Goal: Task Accomplishment & Management: Manage account settings

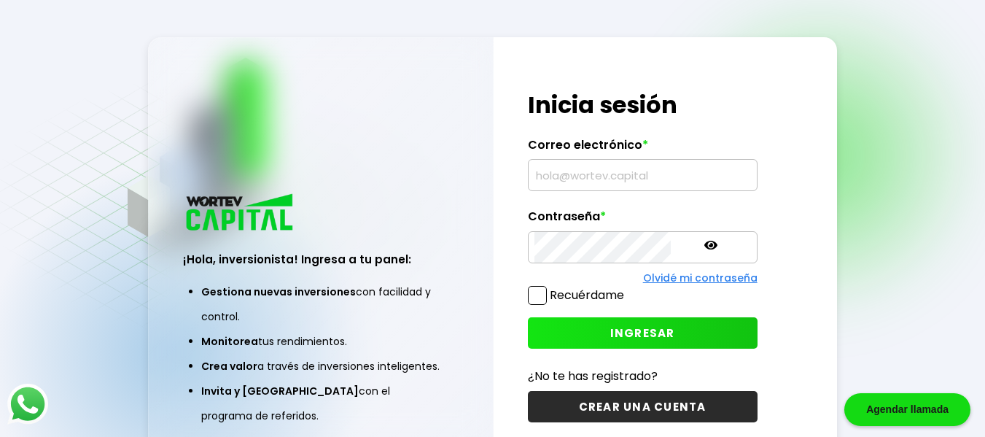
type input "[EMAIL_ADDRESS][DOMAIN_NAME]"
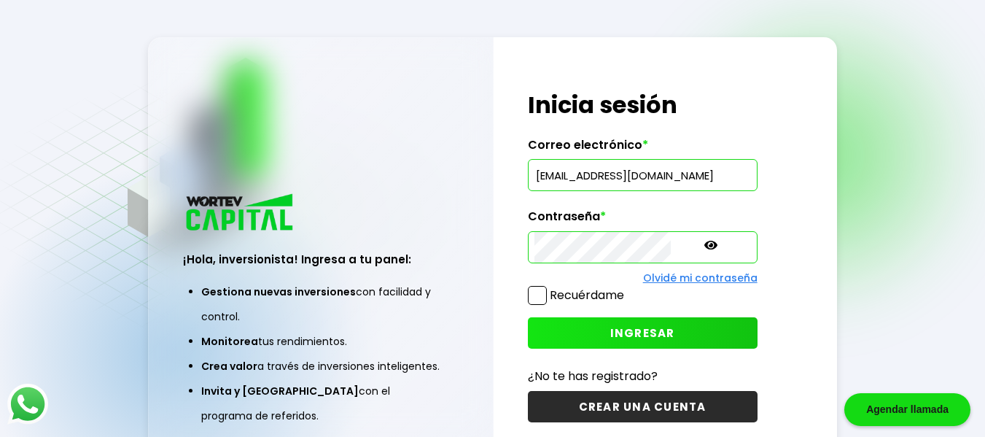
click at [610, 328] on span "INGRESAR" at bounding box center [642, 332] width 65 height 15
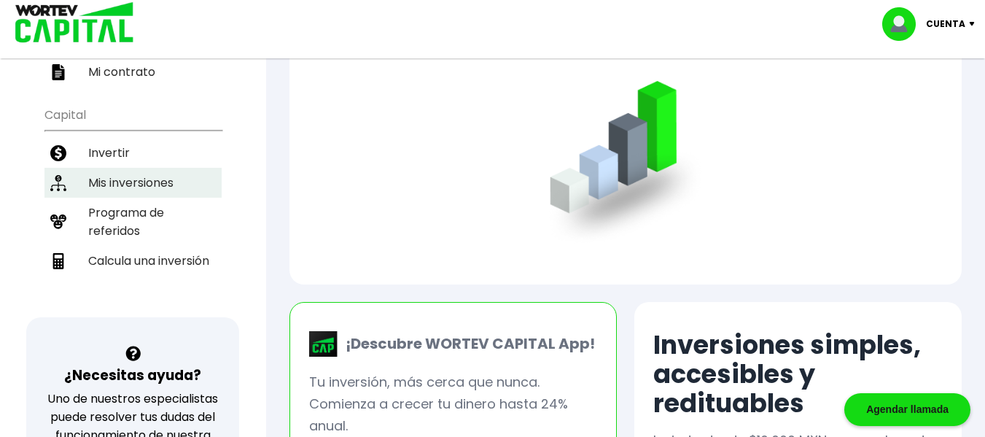
scroll to position [219, 0]
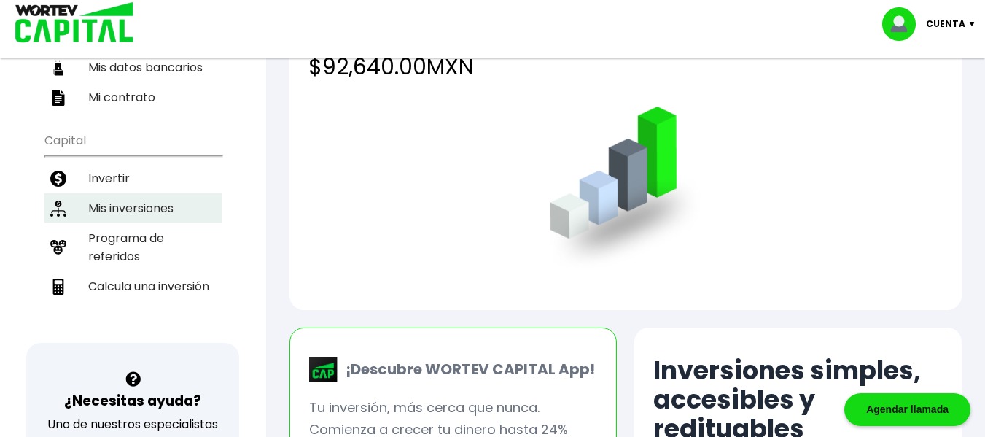
click at [149, 201] on li "Mis inversiones" at bounding box center [132, 208] width 177 height 30
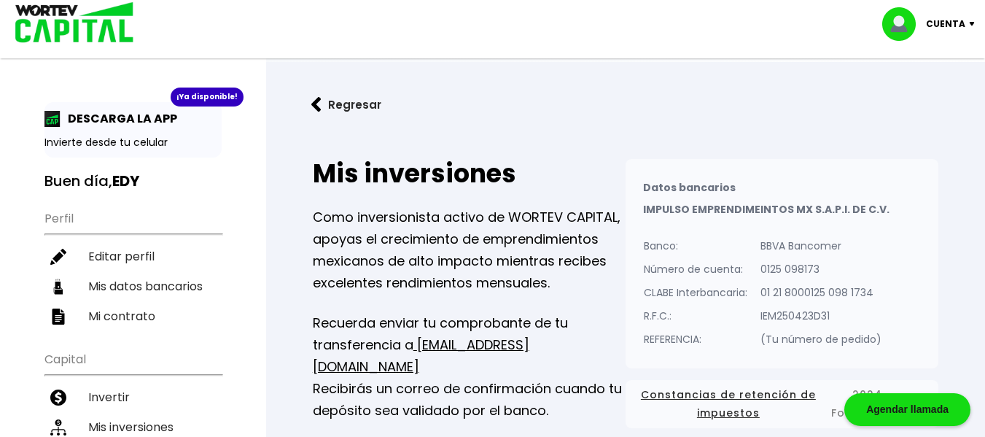
click at [313, 98] on img at bounding box center [316, 104] width 10 height 15
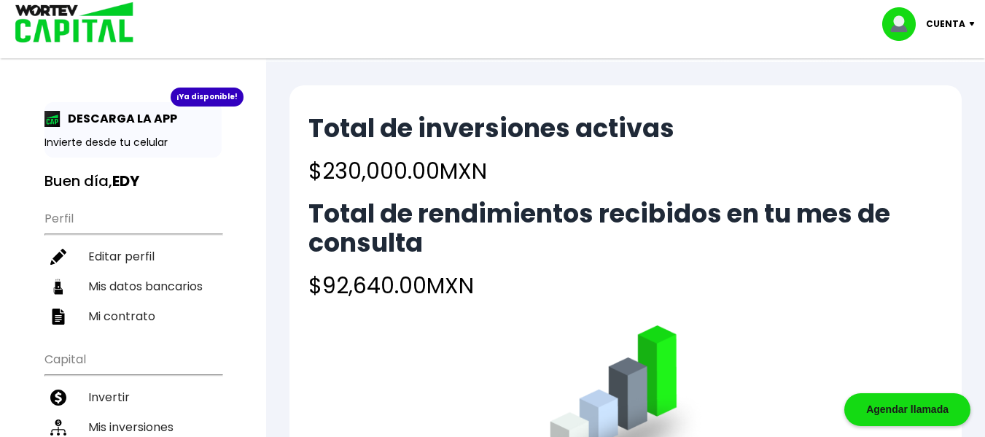
click at [969, 23] on img at bounding box center [976, 24] width 20 height 4
click at [934, 96] on li "Cerrar sesión" at bounding box center [930, 97] width 117 height 30
